Goal: Task Accomplishment & Management: Use online tool/utility

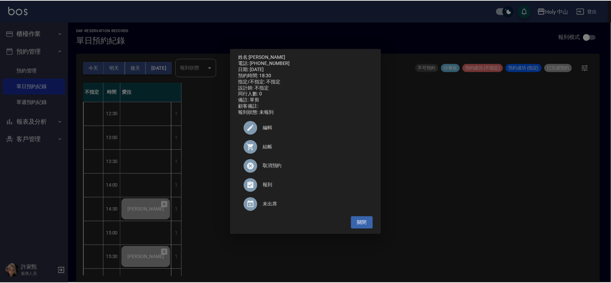
scroll to position [215, 0]
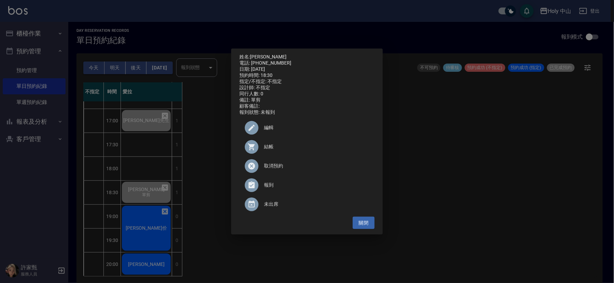
click at [196, 215] on div "姓名: 邱先生 電話: 0988839550 日期: 2025/08/14 預約時間: 18:30 指定/不指定: 不指定 設計師: 不指定 同行人數: 0 …" at bounding box center [307, 141] width 614 height 283
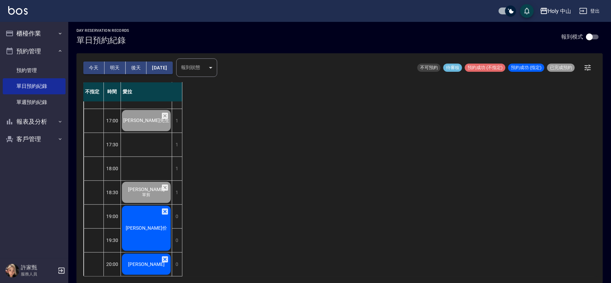
click at [142, 13] on div "陳冠价" at bounding box center [146, 0] width 51 height 23
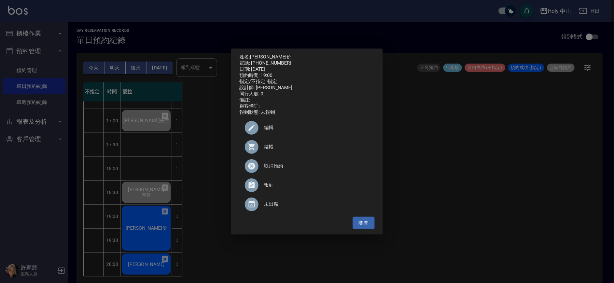
click at [268, 147] on span "結帳" at bounding box center [316, 146] width 105 height 7
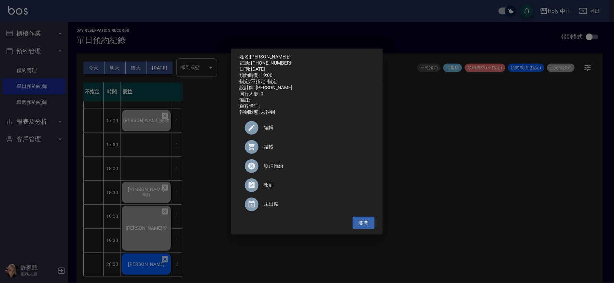
click at [437, 216] on div "姓名: 陳冠价 電話: 0989068891 日期: 2025/08/14 預約時間: 19:00 指定/不指定: 指定 設計師: 愛拉 同行人數: 0 備註…" at bounding box center [307, 141] width 614 height 283
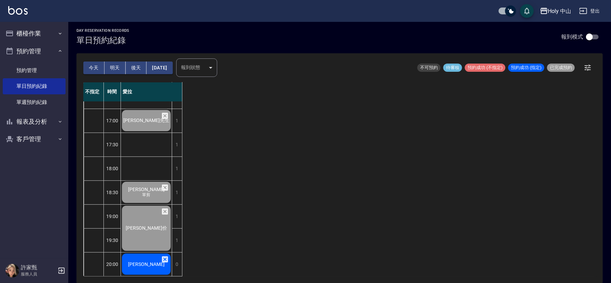
click at [135, 13] on div "徐先生" at bounding box center [146, 0] width 51 height 23
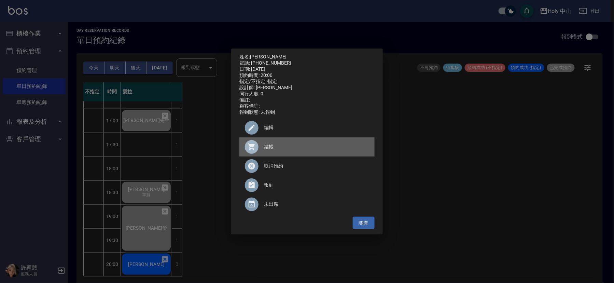
click at [270, 149] on span "結帳" at bounding box center [316, 146] width 105 height 7
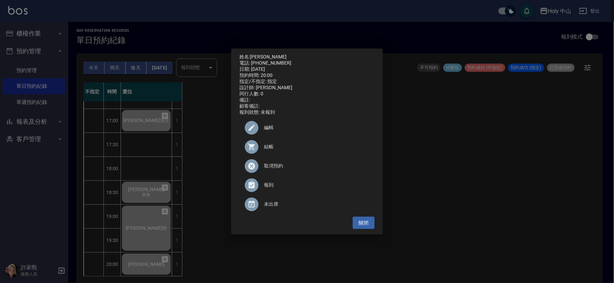
click at [515, 224] on div "姓名: 徐先生 電話: 0952700246 日期: 2025/08/14 預約時間: 20:00 指定/不指定: 指定 設計師: 愛拉 同行人數: 0 備註…" at bounding box center [307, 141] width 614 height 283
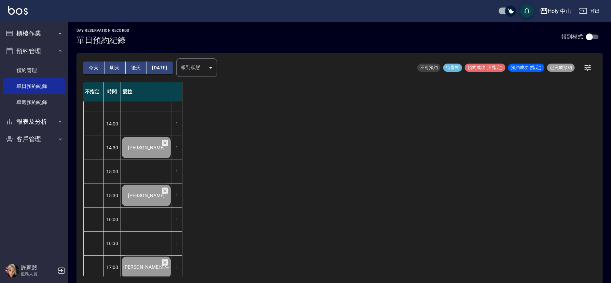
scroll to position [0, 0]
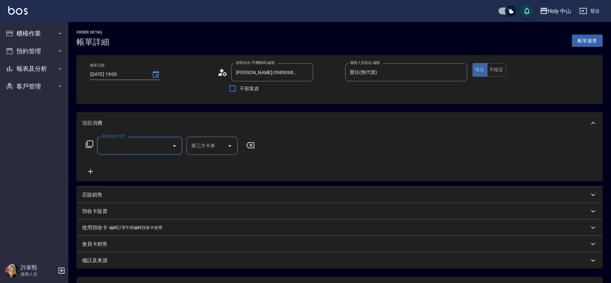
click at [149, 149] on input "服務名稱/代號" at bounding box center [134, 146] width 69 height 12
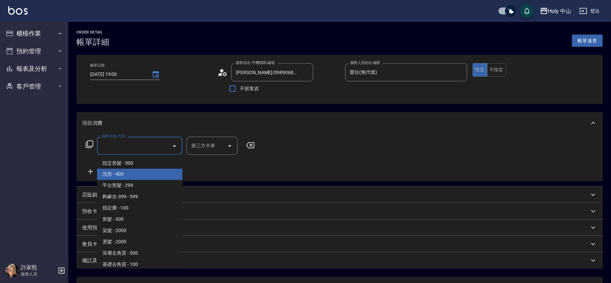
click at [130, 174] on span "洗剪 - 400" at bounding box center [139, 174] width 85 height 11
type input "洗剪(3)"
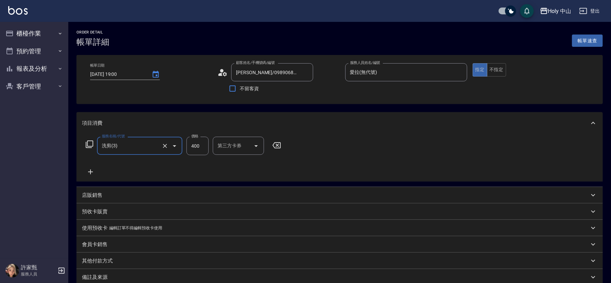
click at [197, 146] on input "400" at bounding box center [197, 146] width 22 height 18
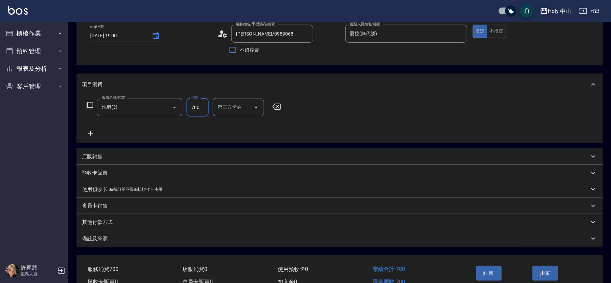
scroll to position [75, 0]
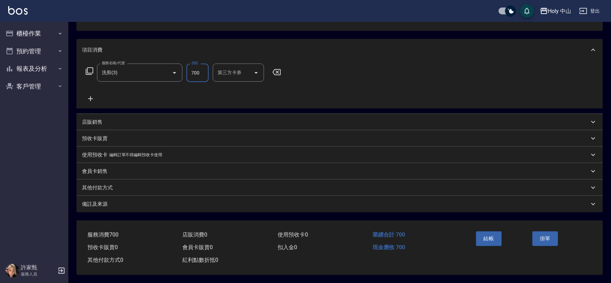
type input "700"
click at [322, 203] on div "備註及來源" at bounding box center [335, 204] width 507 height 7
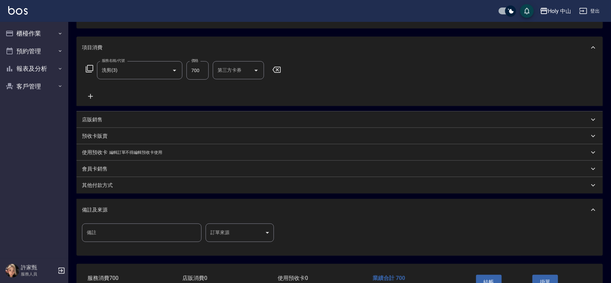
click at [253, 236] on body "Holy 中山 登出 櫃檯作業 打帳單 帳單列表 營業儀表板 現場電腦打卡 預約管理 預約管理 單日預約紀錄 單週預約紀錄 報表及分析 報表目錄 店家日報表 …" at bounding box center [305, 126] width 611 height 402
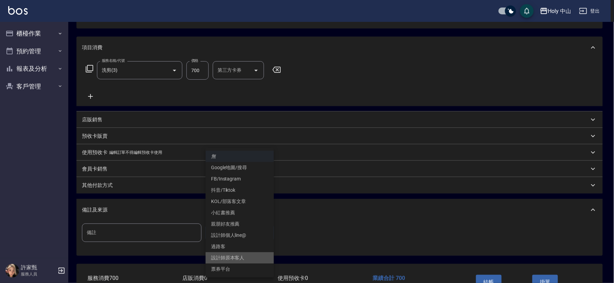
click at [244, 257] on li "設計師原本客人" at bounding box center [240, 257] width 68 height 11
type input "設計師原本客人"
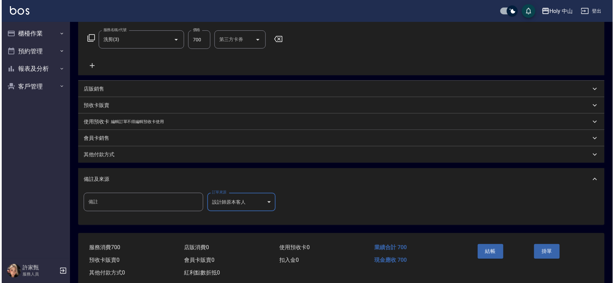
scroll to position [121, 0]
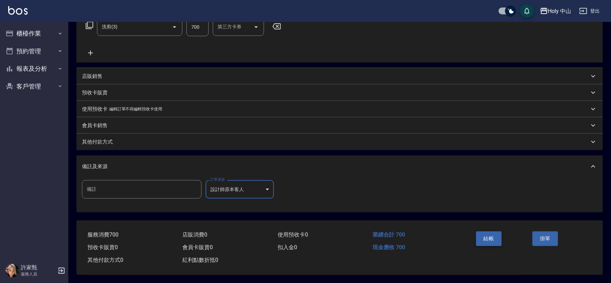
click at [496, 238] on button "結帳" at bounding box center [489, 238] width 26 height 14
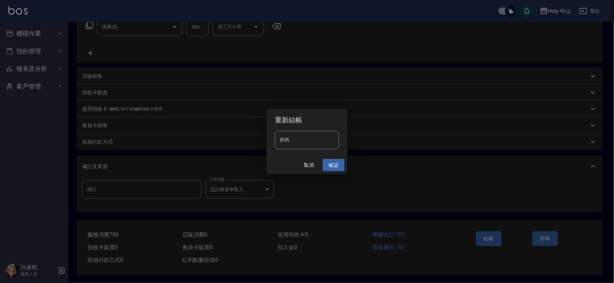
click at [335, 162] on button "確認" at bounding box center [334, 165] width 22 height 13
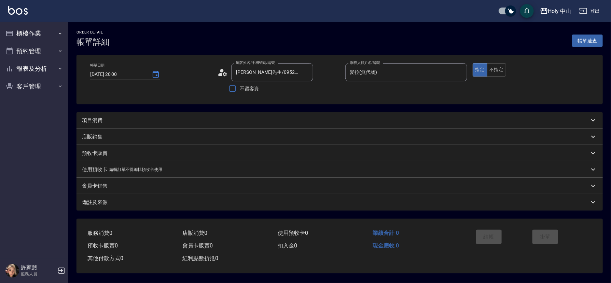
click at [215, 121] on div "項目消費" at bounding box center [335, 120] width 507 height 7
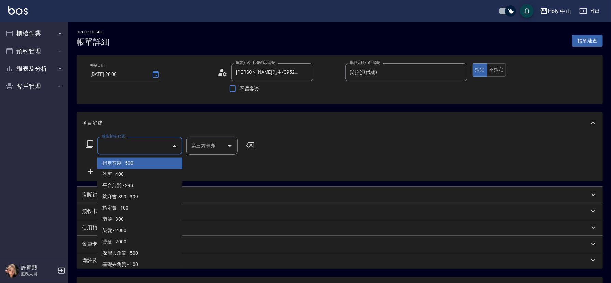
click at [154, 144] on input "服務名稱/代號" at bounding box center [134, 146] width 69 height 12
click at [125, 163] on span "指定剪髮 - 500" at bounding box center [139, 162] width 85 height 11
type input "指定剪髮(1)"
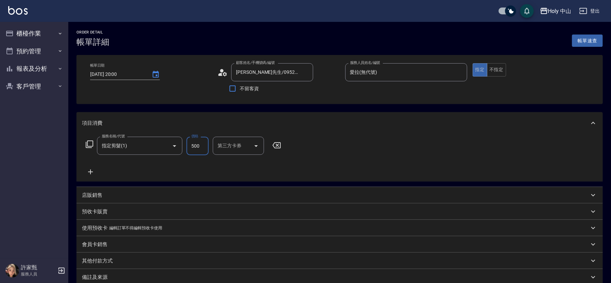
click at [200, 146] on input "500" at bounding box center [197, 146] width 22 height 18
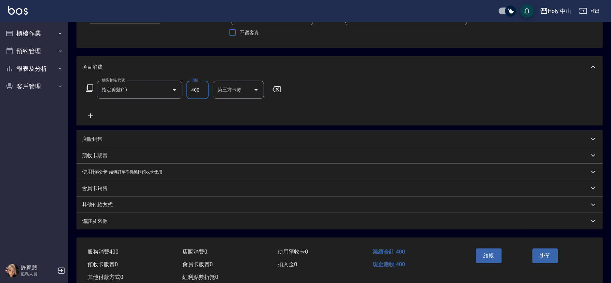
scroll to position [75, 0]
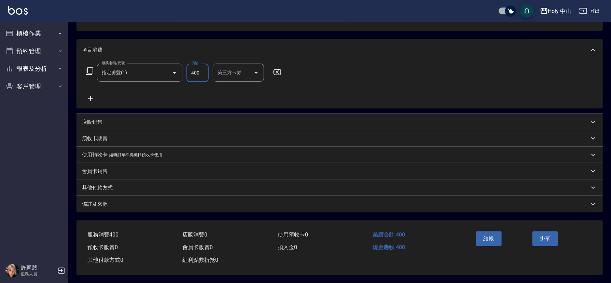
type input "400"
click at [183, 206] on div "備註及來源" at bounding box center [340, 204] width 526 height 16
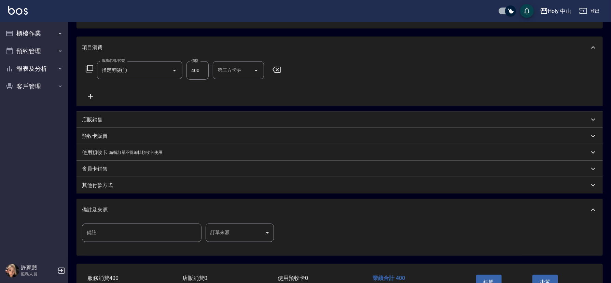
click at [233, 233] on body "Holy 中山 登出 櫃檯作業 打帳單 帳單列表 營業儀表板 現場電腦打卡 預約管理 預約管理 單日預約紀錄 單週預約紀錄 報表及分析 報表目錄 店家日報表 …" at bounding box center [305, 126] width 611 height 402
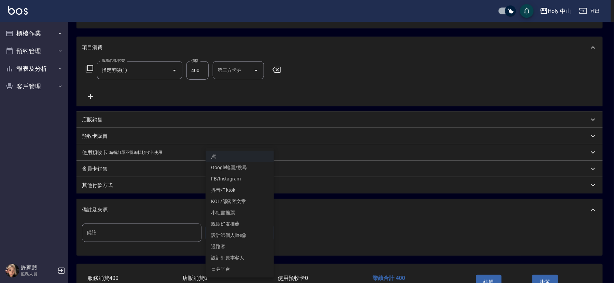
click at [233, 257] on li "設計師原本客人" at bounding box center [240, 257] width 68 height 11
type input "設計師原本客人"
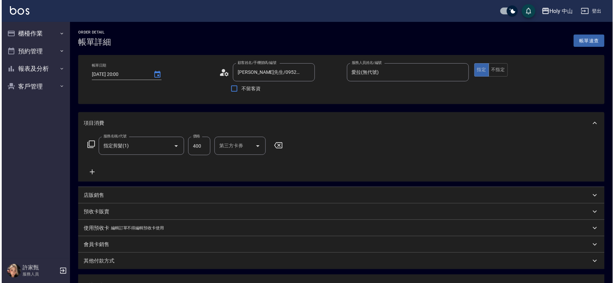
scroll to position [121, 0]
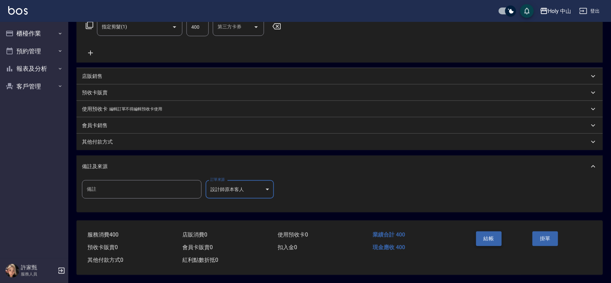
click at [486, 237] on button "結帳" at bounding box center [489, 238] width 26 height 14
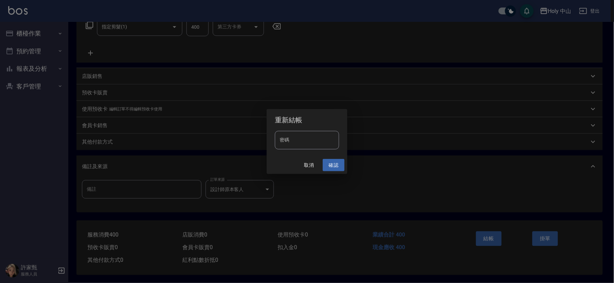
click at [330, 162] on button "確認" at bounding box center [334, 165] width 22 height 13
